Goal: Task Accomplishment & Management: Complete application form

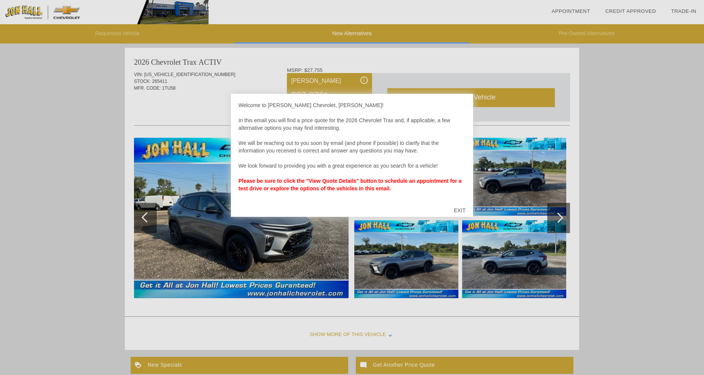
scroll to position [620, 0]
click at [454, 208] on div "EXIT" at bounding box center [459, 210] width 27 height 23
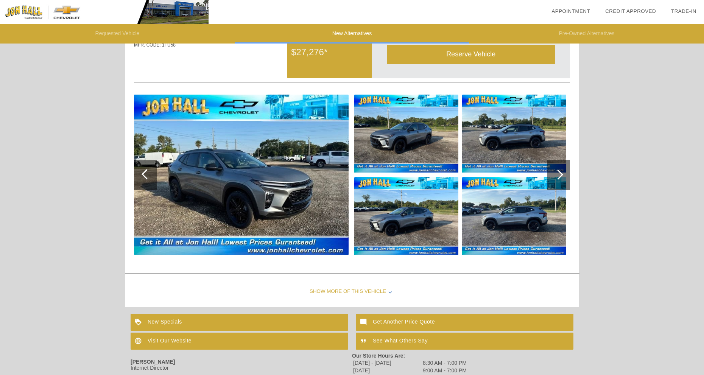
scroll to position [643, 0]
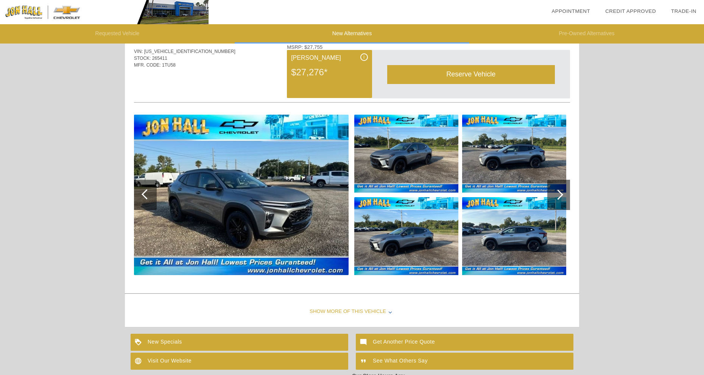
click at [559, 191] on div at bounding box center [558, 195] width 10 height 10
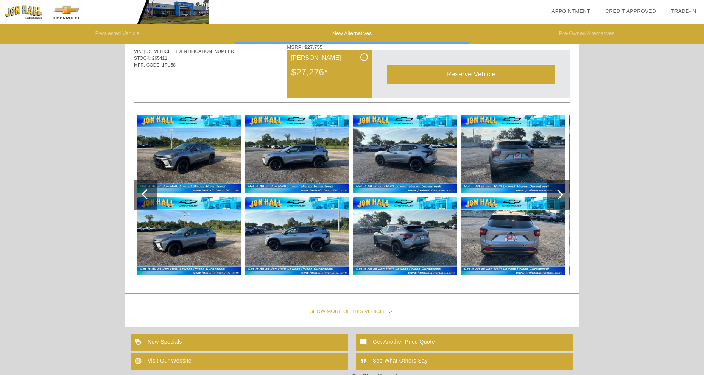
click at [559, 191] on div at bounding box center [558, 195] width 10 height 10
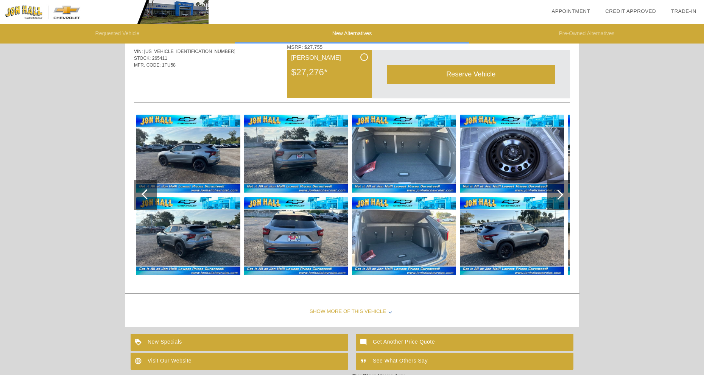
click at [558, 192] on div at bounding box center [558, 195] width 10 height 10
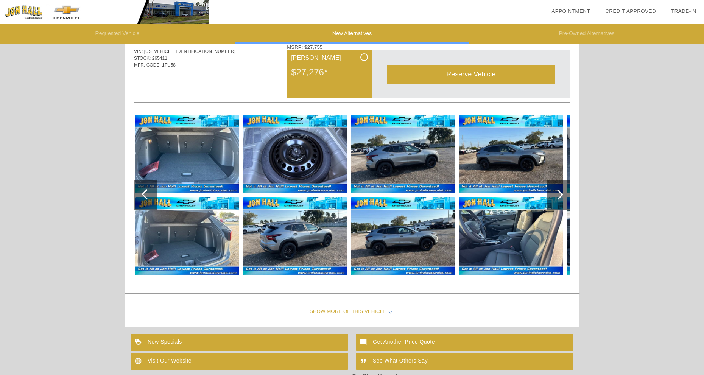
click at [561, 193] on div at bounding box center [558, 195] width 10 height 10
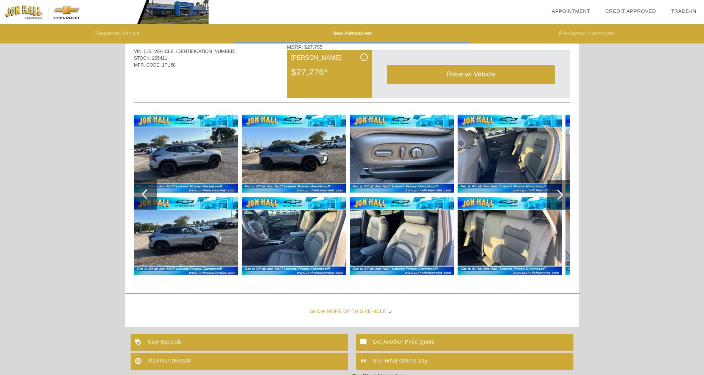
click at [562, 193] on div at bounding box center [558, 195] width 10 height 10
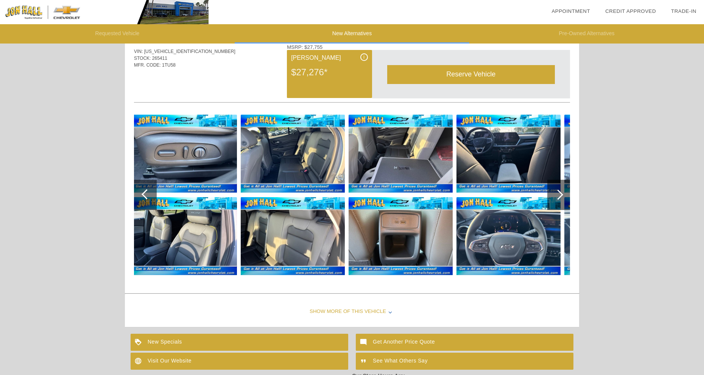
click at [562, 194] on div at bounding box center [558, 195] width 10 height 10
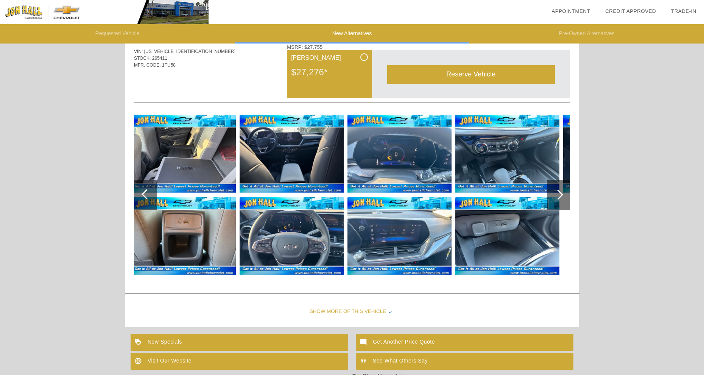
click at [559, 195] on div at bounding box center [558, 195] width 10 height 10
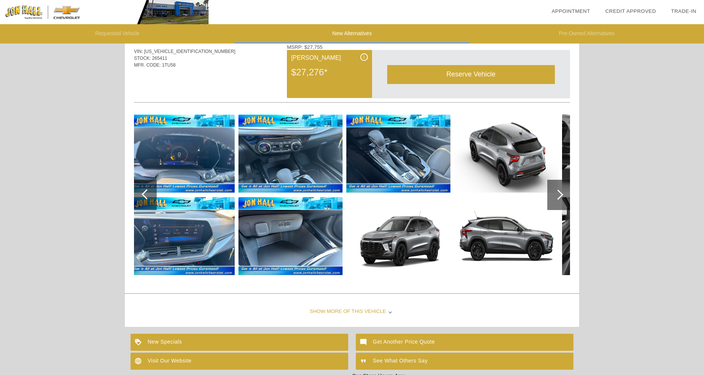
click at [559, 195] on div at bounding box center [558, 195] width 10 height 10
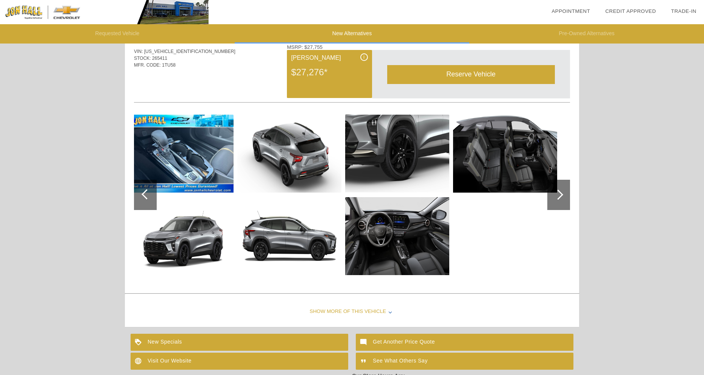
click at [561, 195] on div at bounding box center [558, 195] width 10 height 10
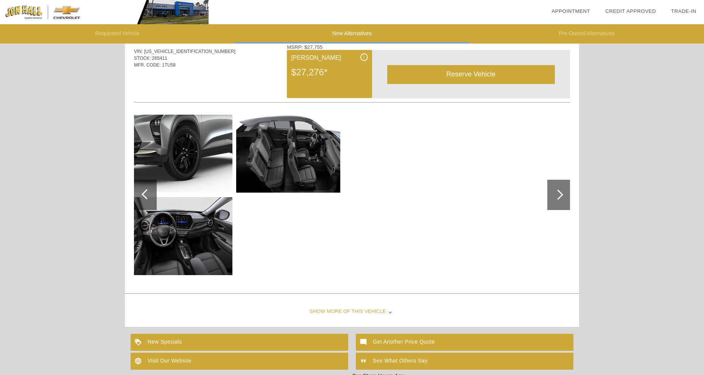
click at [560, 195] on div at bounding box center [558, 195] width 10 height 10
